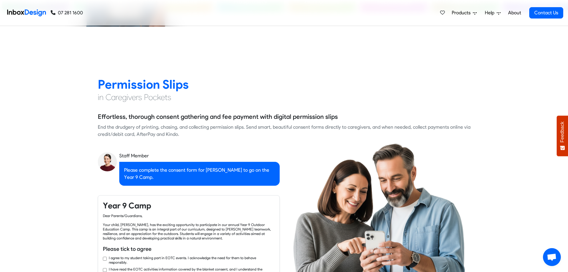
checkbox input "true"
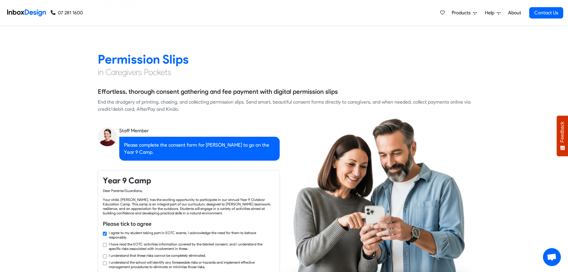
checkbox input "true"
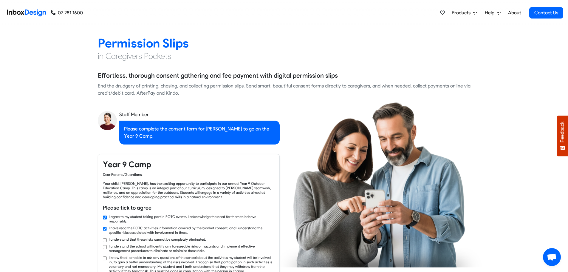
checkbox input "true"
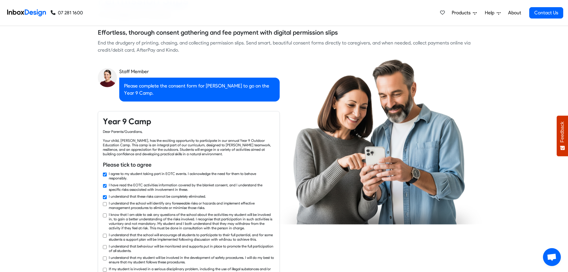
checkbox input "true"
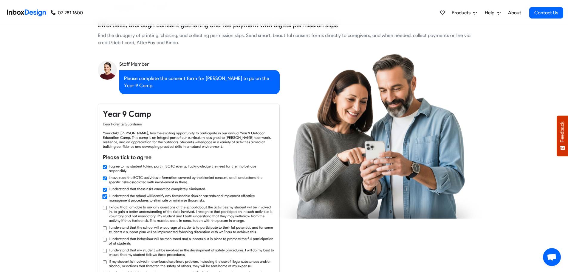
checkbox input "true"
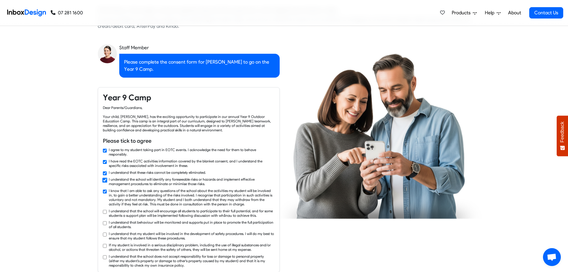
checkbox input "true"
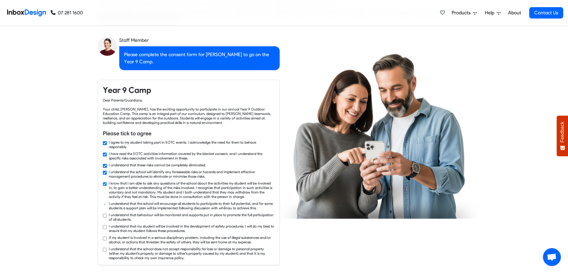
checkbox input "true"
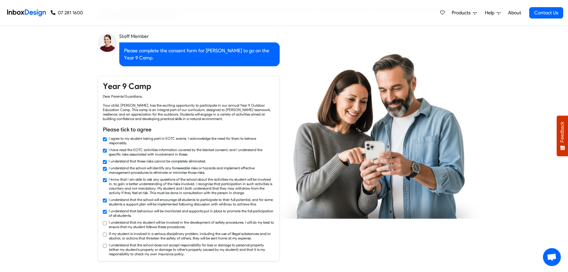
checkbox input "true"
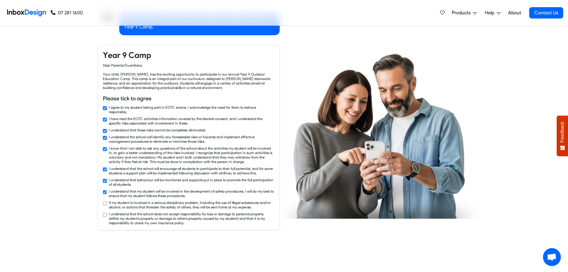
checkbox input "true"
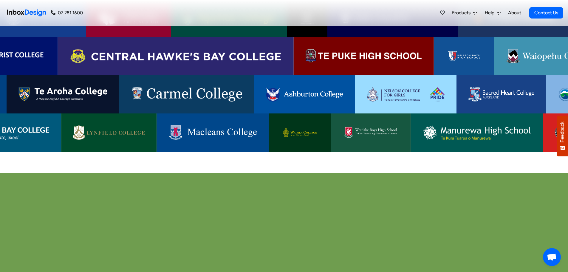
click at [224, 49] on img at bounding box center [176, 56] width 212 height 14
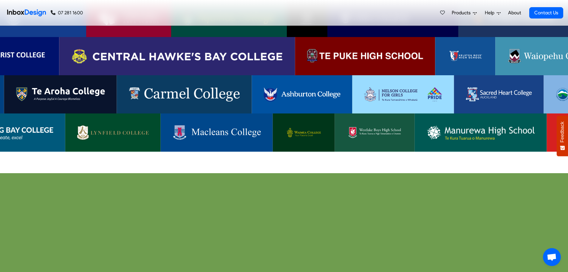
scroll to position [1327, 0]
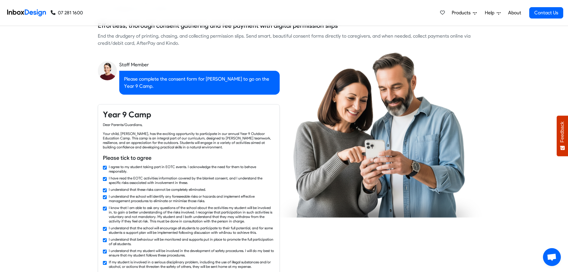
checkbox input "false"
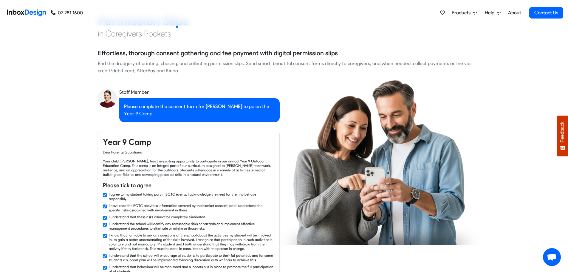
checkbox input "false"
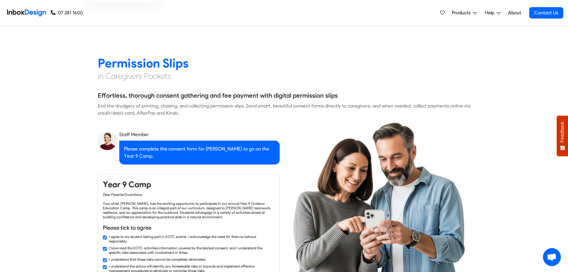
checkbox input "false"
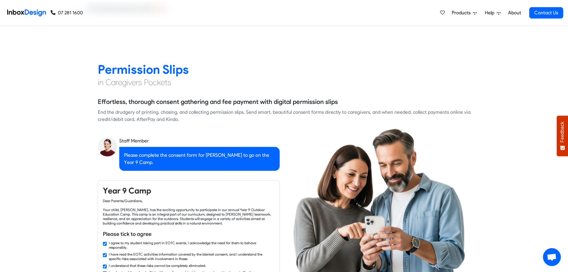
checkbox input "false"
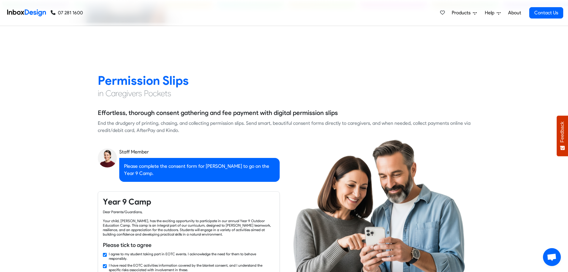
checkbox input "false"
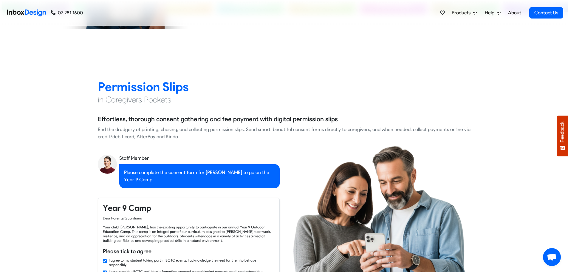
checkbox input "false"
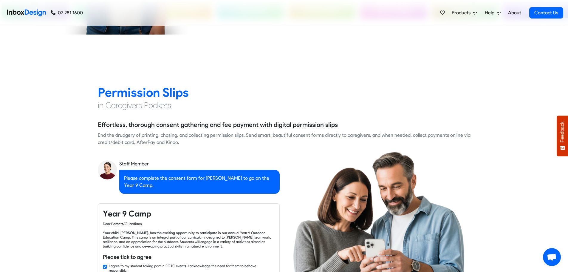
checkbox input "false"
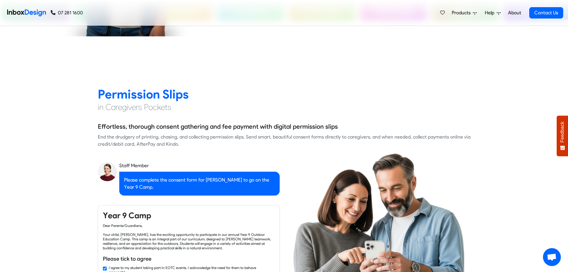
checkbox input "false"
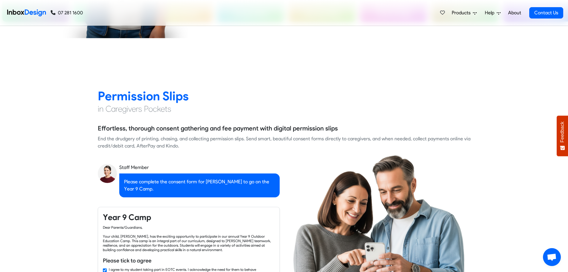
checkbox input "false"
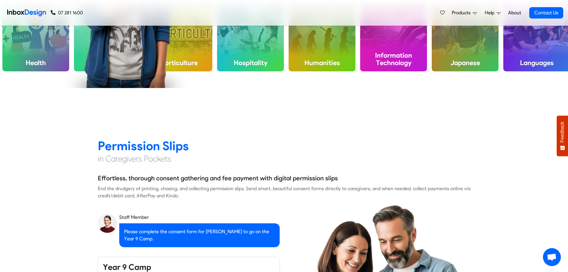
checkbox input "false"
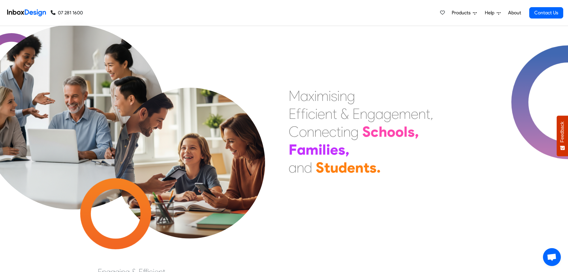
scroll to position [17, 0]
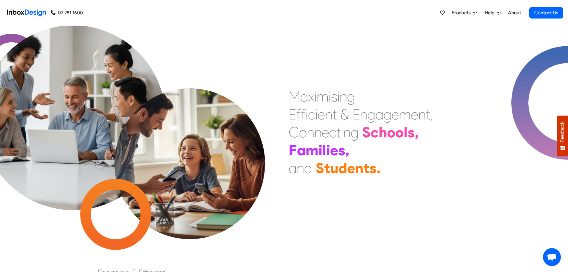
click at [469, 14] on span "Products" at bounding box center [462, 12] width 21 height 7
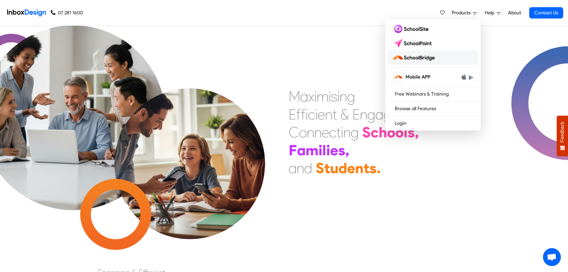
click at [414, 60] on img at bounding box center [414, 58] width 45 height 10
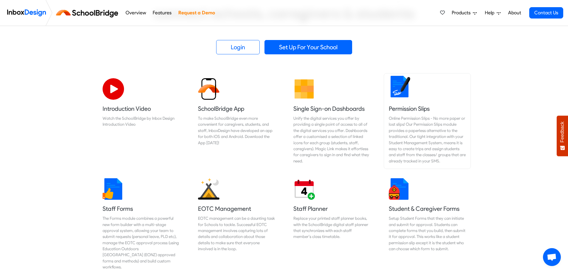
scroll to position [150, 0]
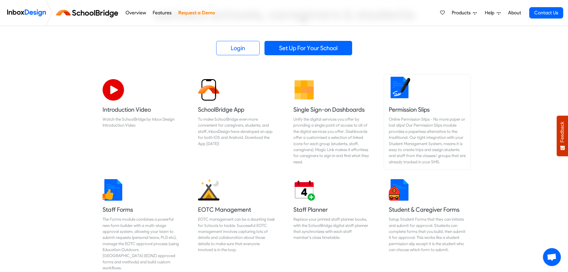
click at [401, 96] on img at bounding box center [399, 87] width 21 height 21
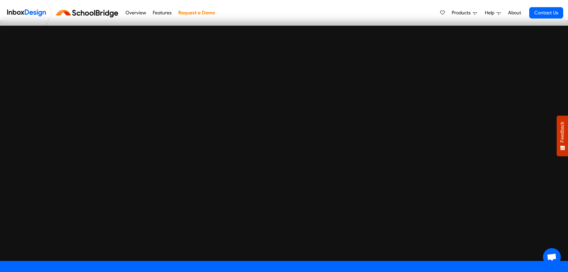
scroll to position [891, 0]
